Goal: Task Accomplishment & Management: Complete application form

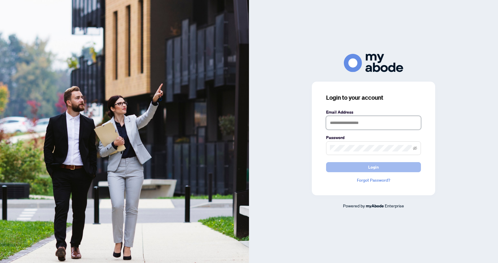
type input "**********"
click at [385, 167] on button "Login" at bounding box center [373, 167] width 95 height 10
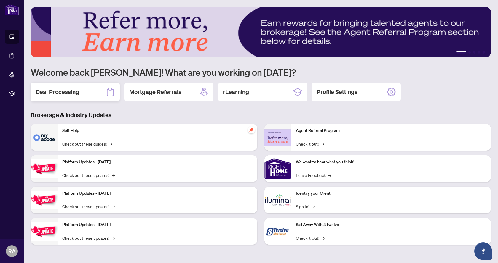
click at [84, 95] on div "Deal Processing" at bounding box center [75, 92] width 89 height 19
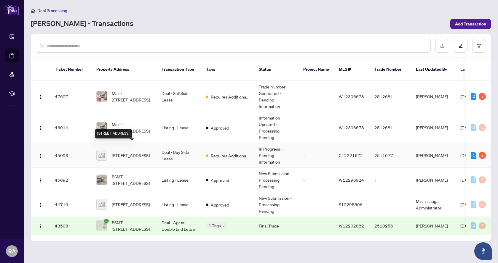
click at [147, 152] on span "[STREET_ADDRESS]" at bounding box center [131, 155] width 38 height 7
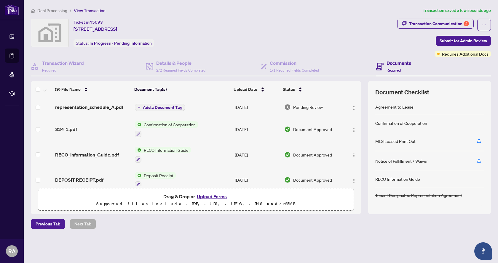
click at [175, 106] on span "Add a Document Tag" at bounding box center [162, 108] width 39 height 4
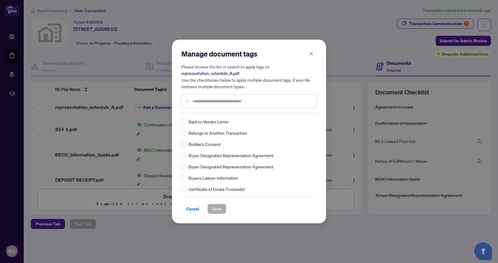
scroll to position [148, 0]
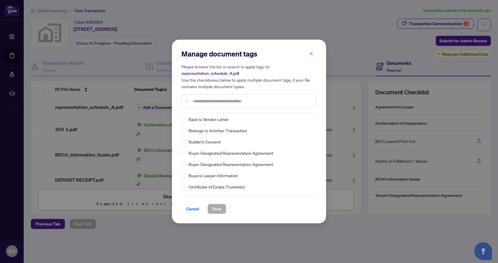
click at [220, 101] on input "text" at bounding box center [251, 101] width 119 height 7
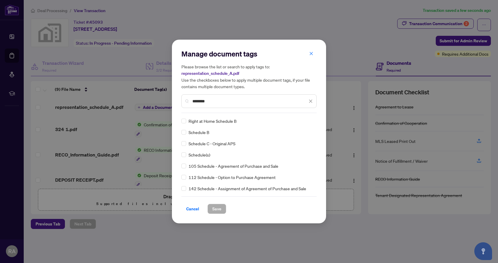
type input "********"
click at [218, 205] on span "Save" at bounding box center [216, 208] width 9 height 9
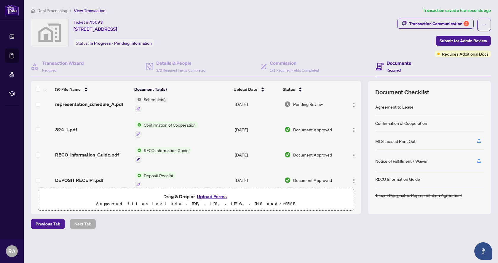
scroll to position [0, 0]
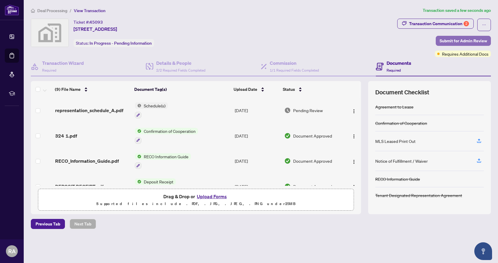
click at [482, 39] on span "Submit for Admin Review" at bounding box center [462, 40] width 47 height 9
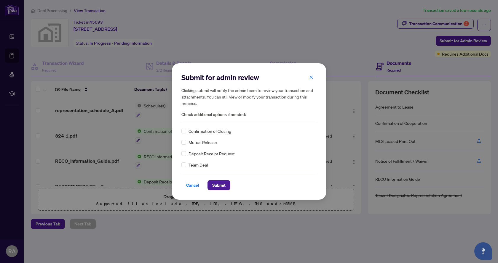
click at [220, 130] on span "Confirmation of Closing" at bounding box center [209, 131] width 43 height 7
click at [223, 187] on span "Submit" at bounding box center [218, 185] width 13 height 9
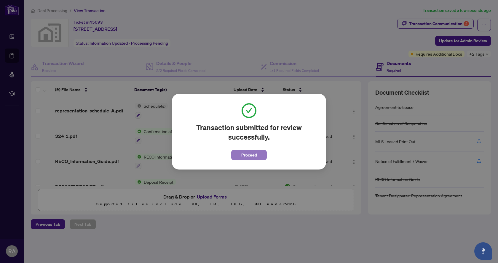
click at [249, 152] on span "Proceed" at bounding box center [249, 155] width 16 height 9
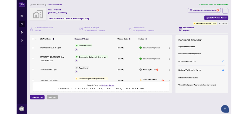
scroll to position [89, 0]
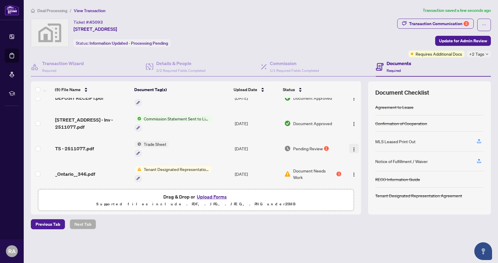
click at [351, 149] on img "button" at bounding box center [353, 149] width 5 height 5
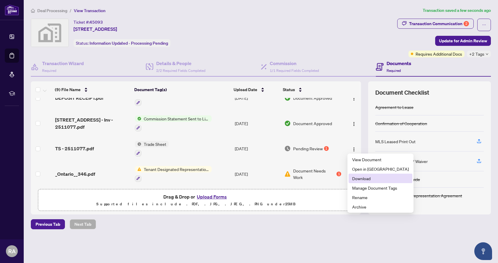
click at [373, 177] on span "Download" at bounding box center [380, 178] width 57 height 7
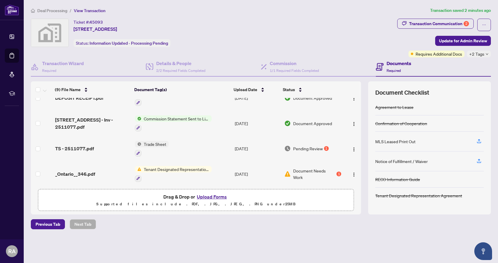
click at [279, 34] on div "Ticket #: 45093 [STREET_ADDRESS] Status: Information Updated - Processing Pendi…" at bounding box center [213, 33] width 364 height 28
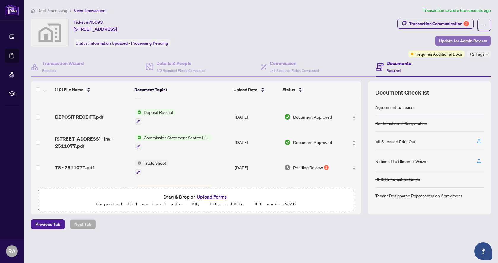
click at [463, 42] on span "Update for Admin Review" at bounding box center [463, 40] width 48 height 9
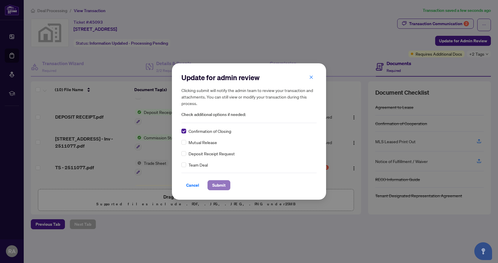
click at [229, 190] on button "Submit" at bounding box center [218, 185] width 23 height 10
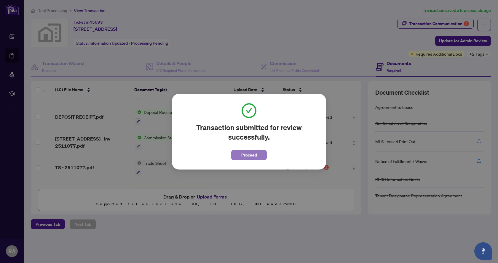
click at [258, 159] on button "Proceed" at bounding box center [249, 155] width 36 height 10
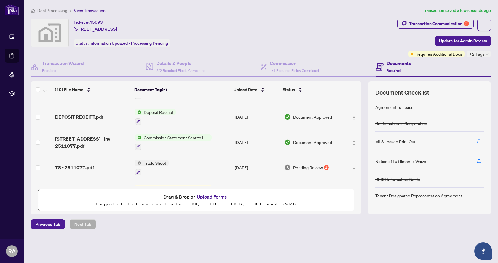
drag, startPoint x: 343, startPoint y: 35, endPoint x: 385, endPoint y: 16, distance: 45.9
click at [344, 34] on div "Ticket #: 45093 [STREET_ADDRESS] Status: Information Updated - Processing Pendi…" at bounding box center [213, 33] width 364 height 28
